Goal: Task Accomplishment & Management: Use online tool/utility

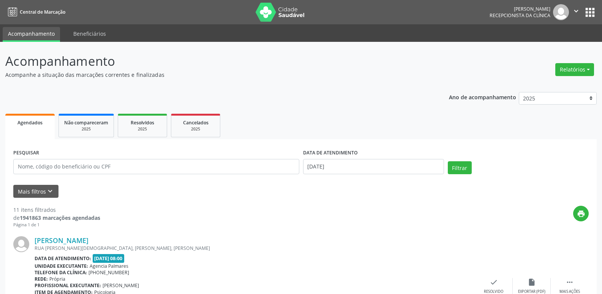
click at [571, 70] on button "Relatórios" at bounding box center [574, 69] width 39 height 13
click at [541, 85] on link "Agendamentos" at bounding box center [554, 86] width 82 height 11
select select "9"
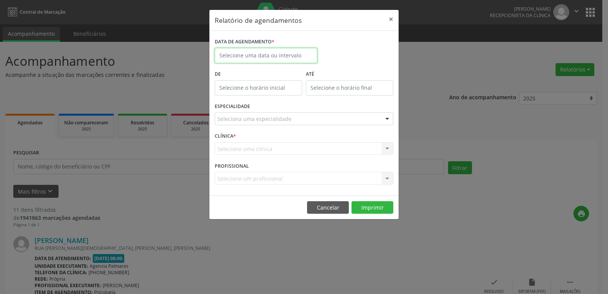
click at [249, 56] on body "Central de Marcação [PERSON_NAME] Recepcionista da clínica  Configurações Sair…" at bounding box center [304, 147] width 608 height 294
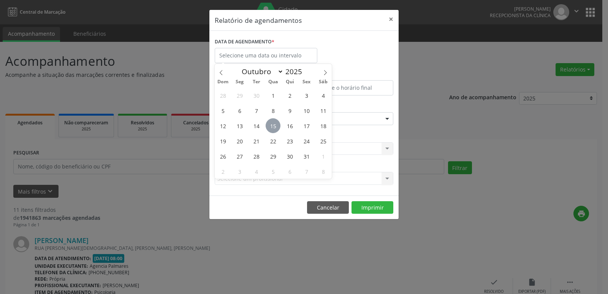
click at [272, 127] on span "15" at bounding box center [273, 125] width 15 height 15
type input "[DATE]"
click at [272, 126] on span "15" at bounding box center [273, 125] width 15 height 15
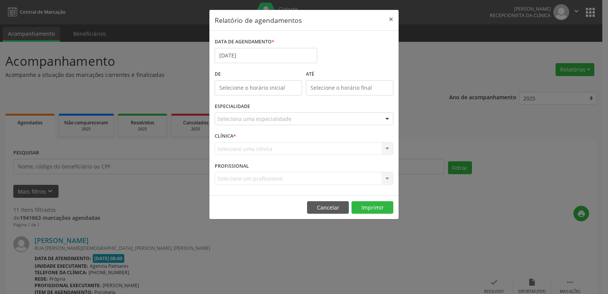
click at [387, 119] on div at bounding box center [386, 118] width 11 height 13
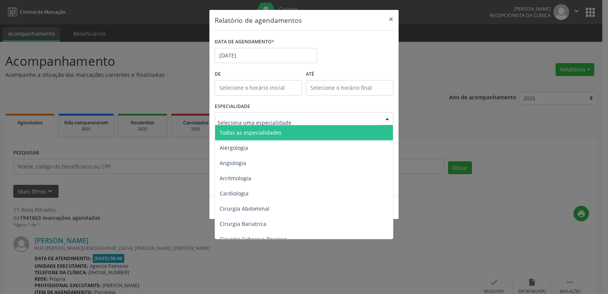
click at [311, 133] on span "Todas as especialidades" at bounding box center [304, 132] width 179 height 15
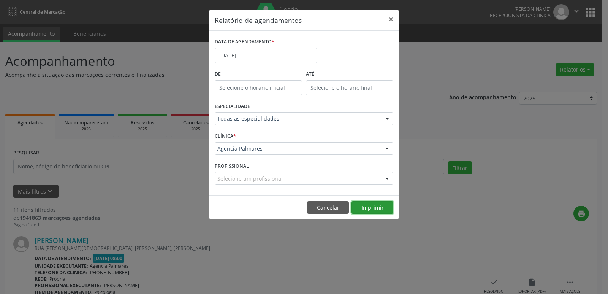
click at [369, 207] on button "Imprimir" at bounding box center [372, 207] width 42 height 13
click at [391, 19] on button "×" at bounding box center [390, 19] width 15 height 19
